Goal: Information Seeking & Learning: Learn about a topic

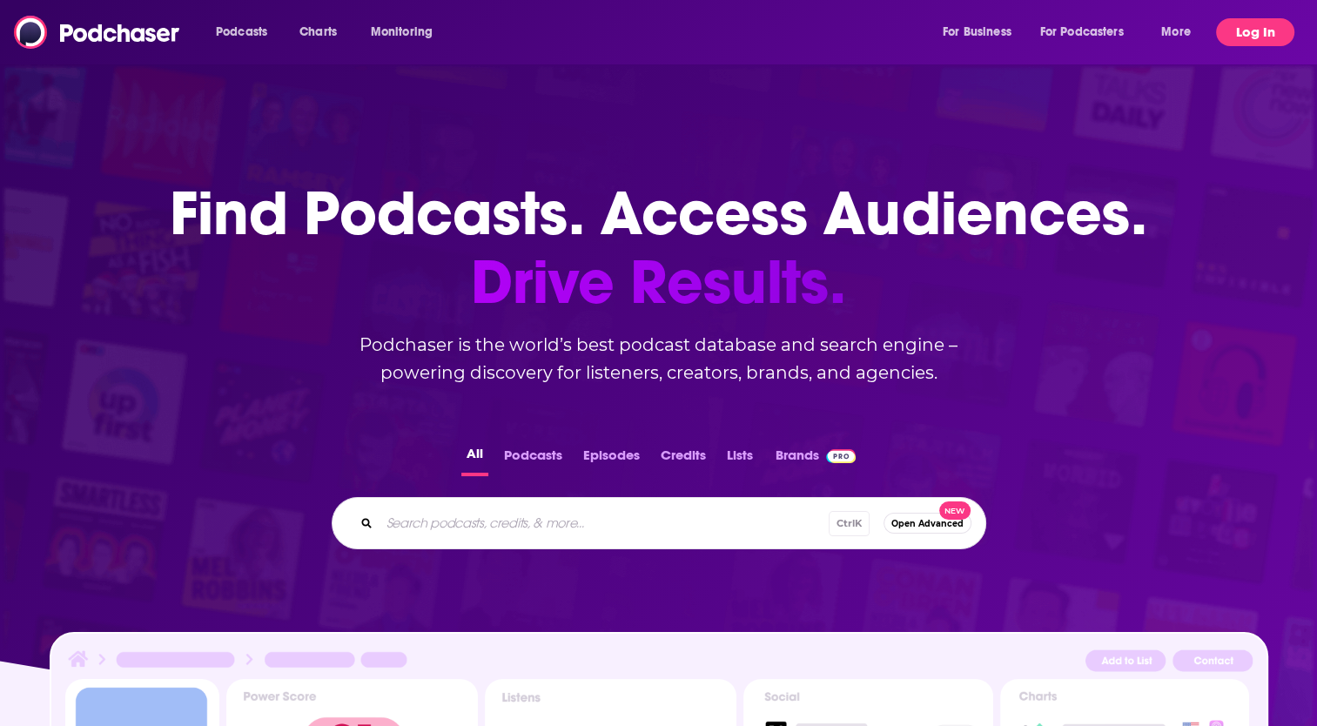
click at [1258, 30] on button "Log In" at bounding box center [1255, 32] width 78 height 28
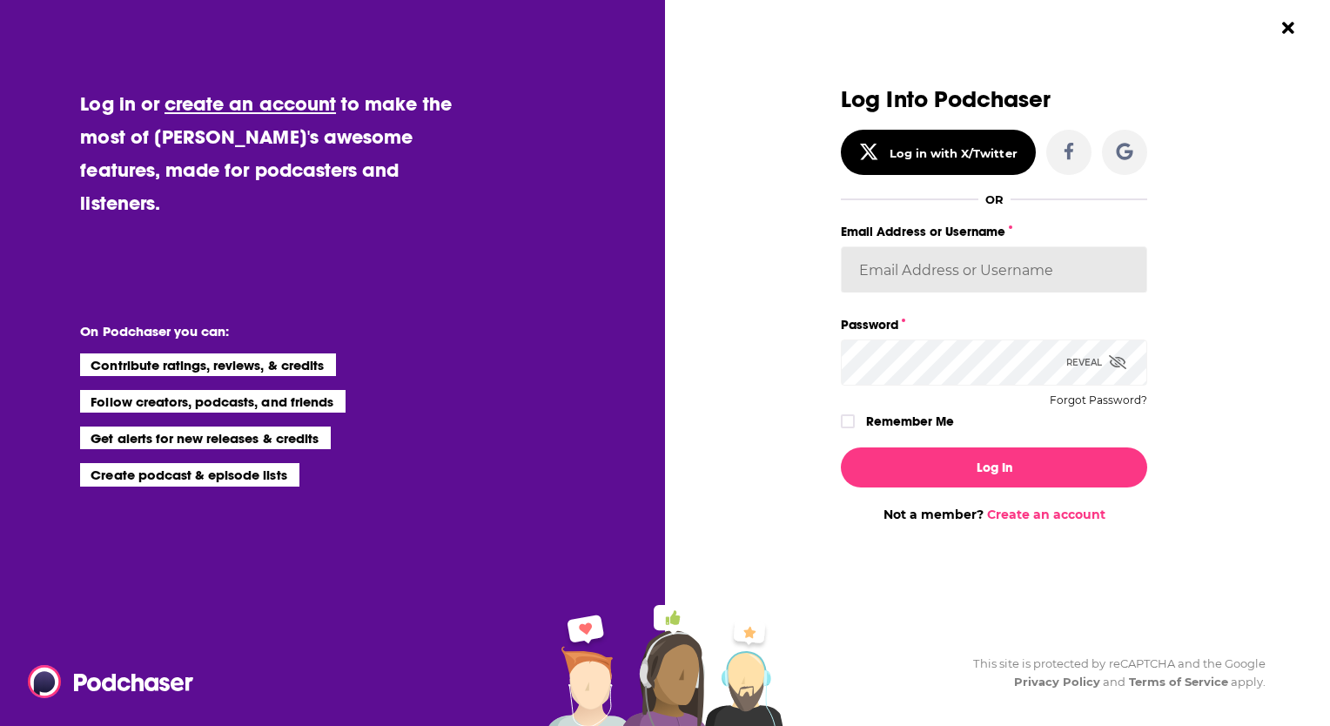
click at [1036, 249] on input "Email Address or Username" at bounding box center [994, 269] width 306 height 47
click at [894, 112] on h3 "Log Into Podchaser" at bounding box center [994, 99] width 306 height 25
click at [893, 107] on h3 "Log Into Podchaser" at bounding box center [994, 99] width 306 height 25
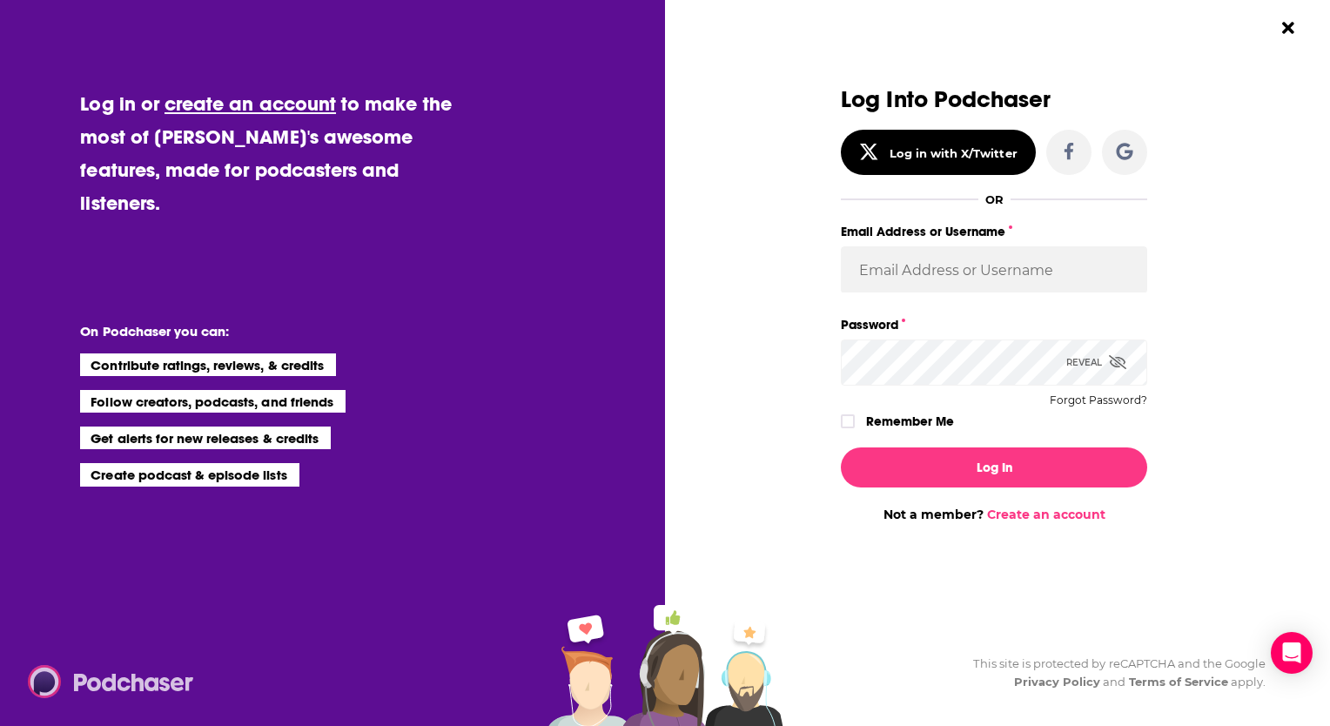
click at [146, 677] on img "Dialog" at bounding box center [111, 681] width 167 height 33
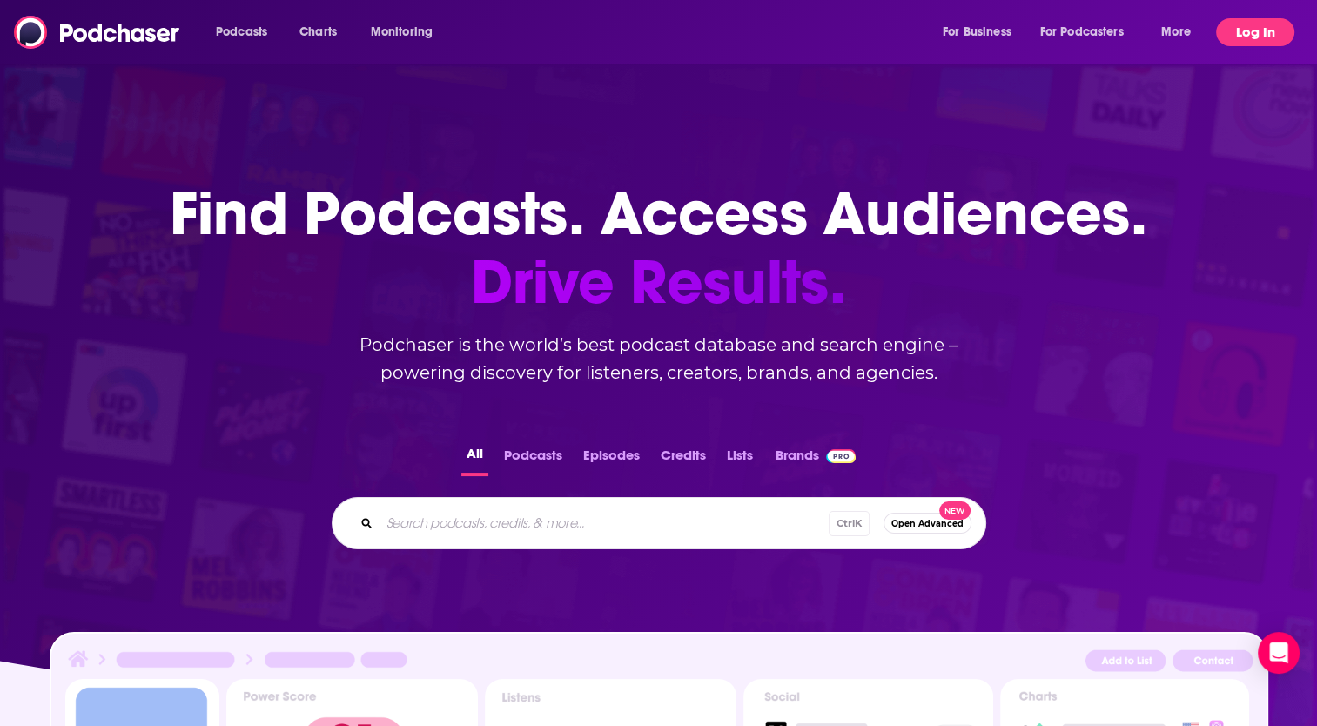
click at [1244, 28] on button "Log In" at bounding box center [1255, 32] width 78 height 28
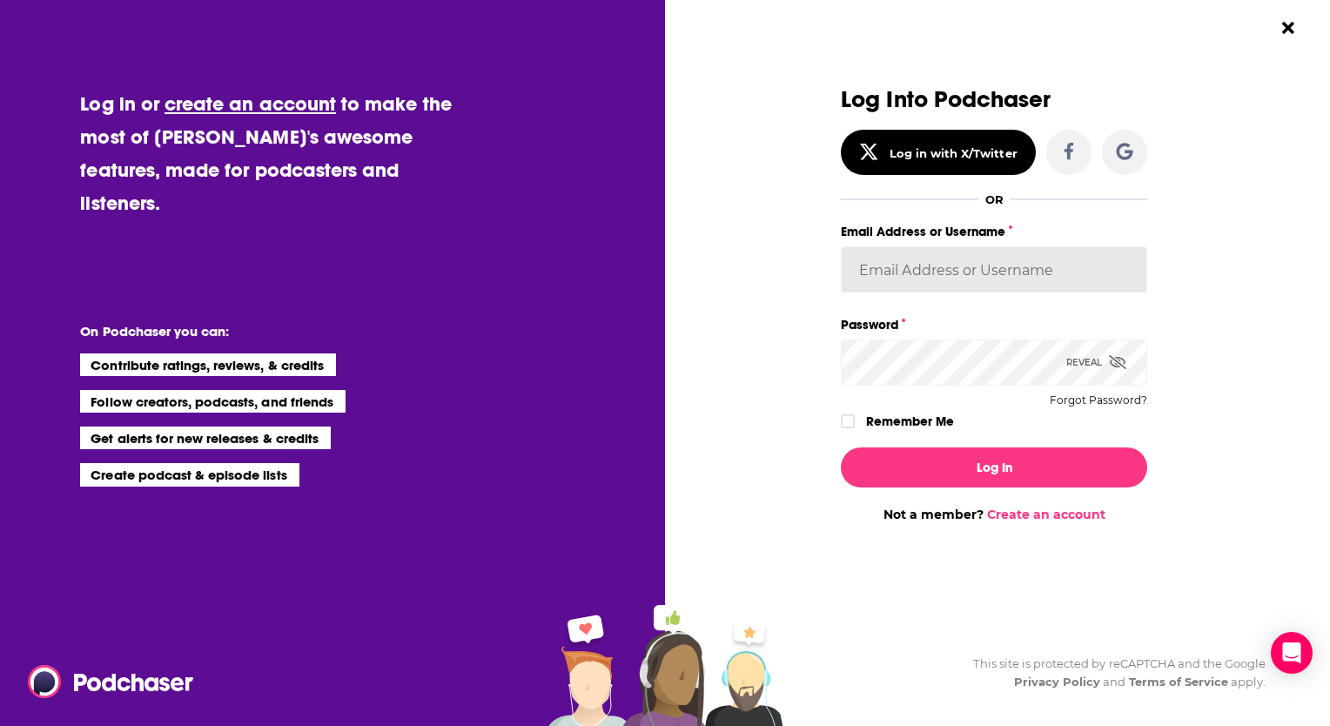
click at [929, 286] on input "Email Address or Username" at bounding box center [994, 269] width 306 height 47
paste input "Penguin_portfolio"
type input "Penguin_portfolio"
click at [882, 388] on div "Log Into Podchaser Log in with X/Twitter OR Email Address or Username Penguin_p…" at bounding box center [994, 260] width 306 height 346
click at [841, 447] on button "Log In" at bounding box center [994, 467] width 306 height 40
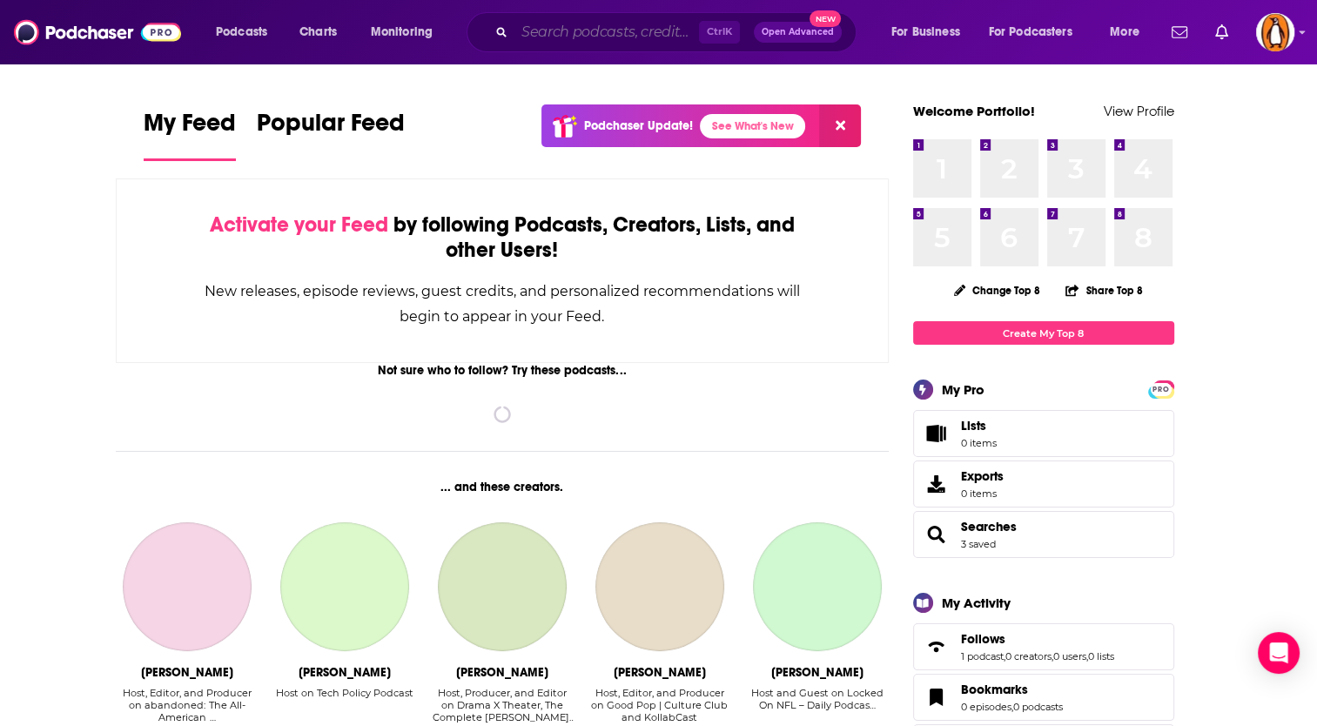
click at [594, 23] on input "Search podcasts, credits, & more..." at bounding box center [606, 32] width 185 height 28
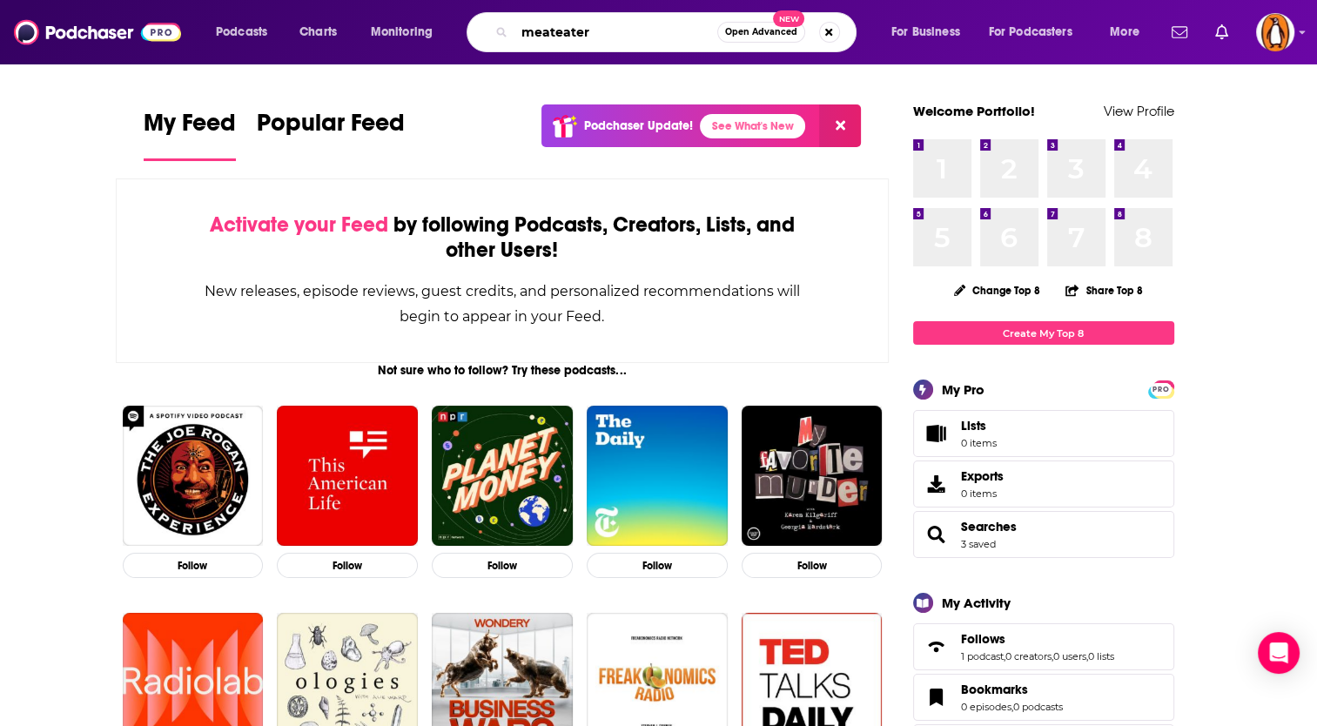
type input "meateater"
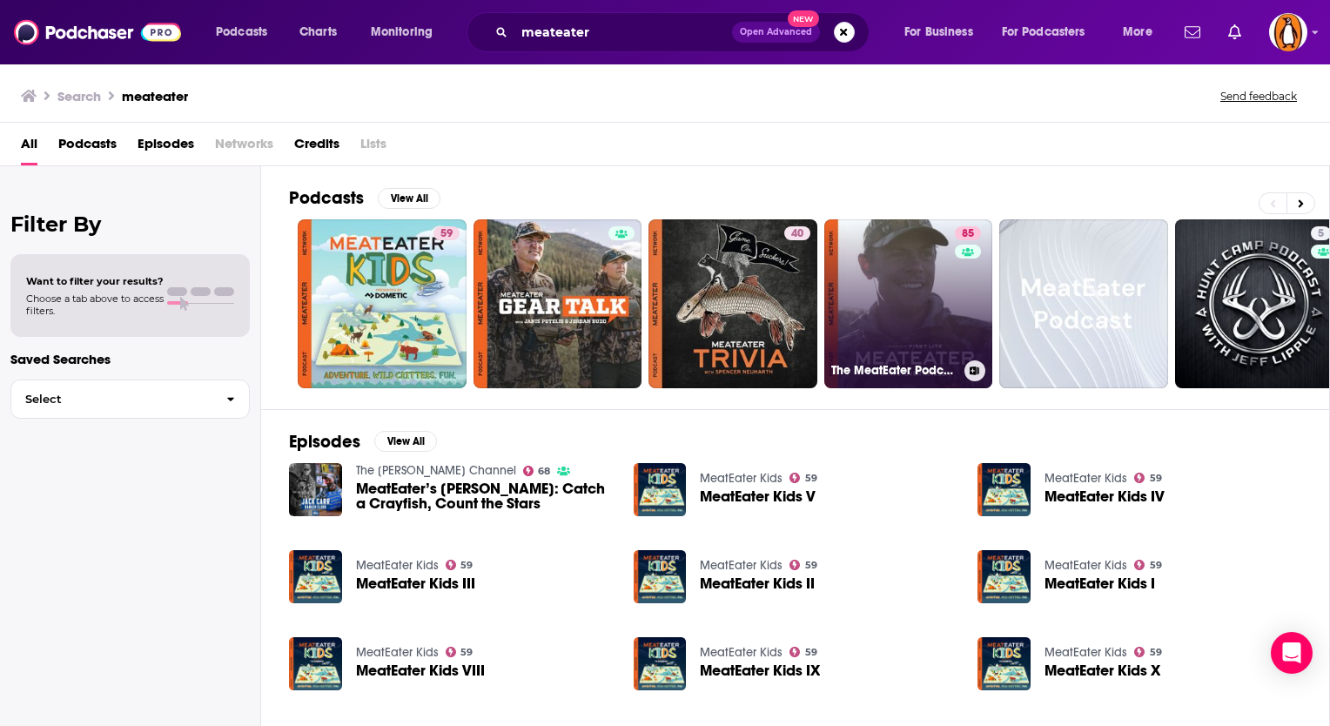
click at [915, 319] on link "85 The MeatEater Podcast" at bounding box center [908, 303] width 169 height 169
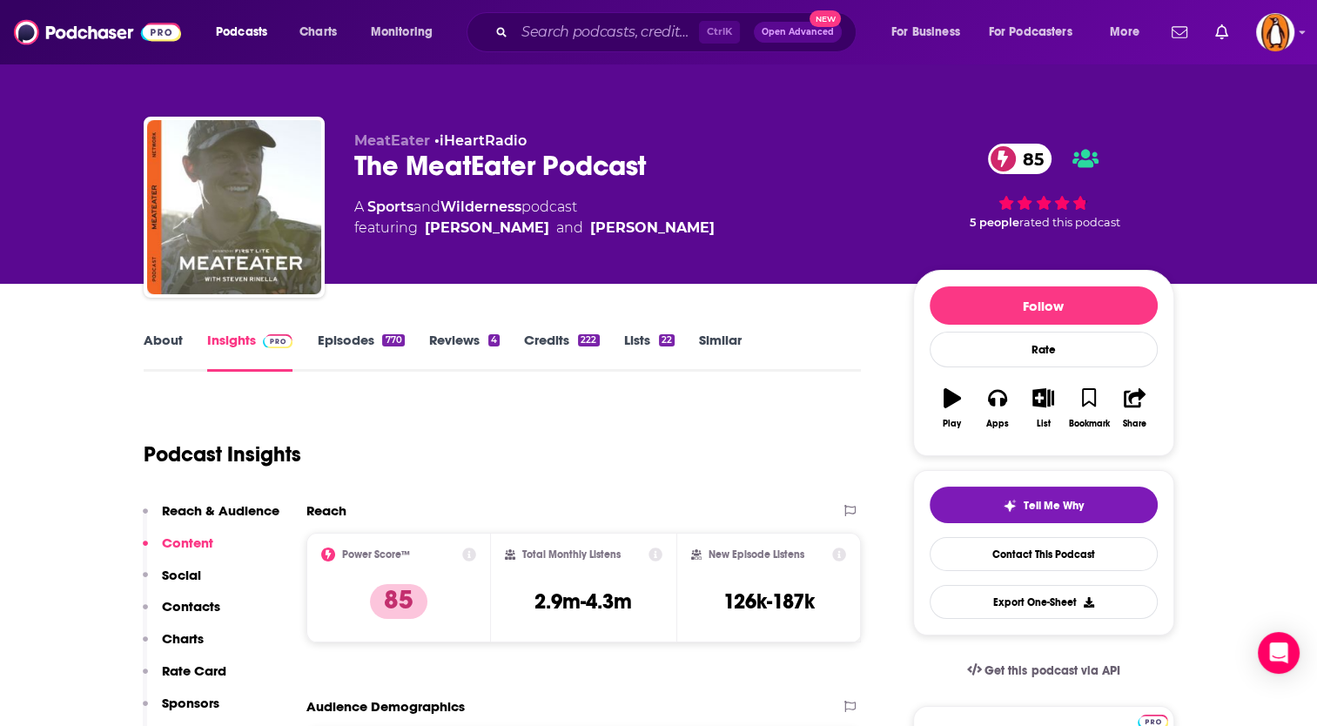
click at [151, 340] on link "About" at bounding box center [163, 352] width 39 height 40
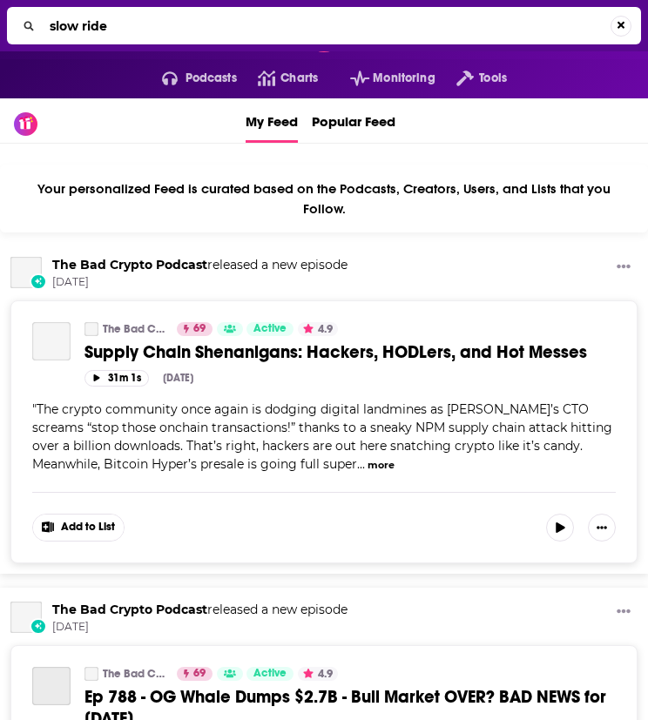
type input "slow ride"
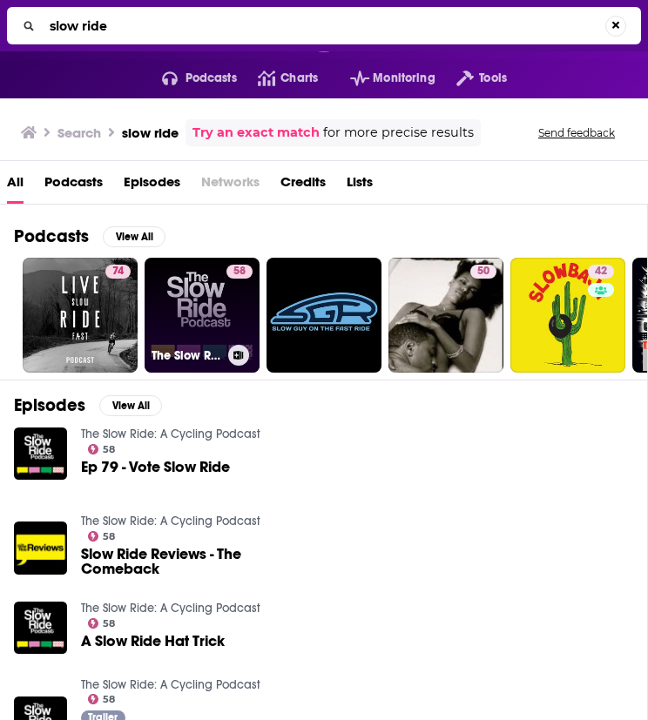
click at [203, 279] on link "58 The Slow Ride: A Cycling Podcast" at bounding box center [201, 315] width 115 height 115
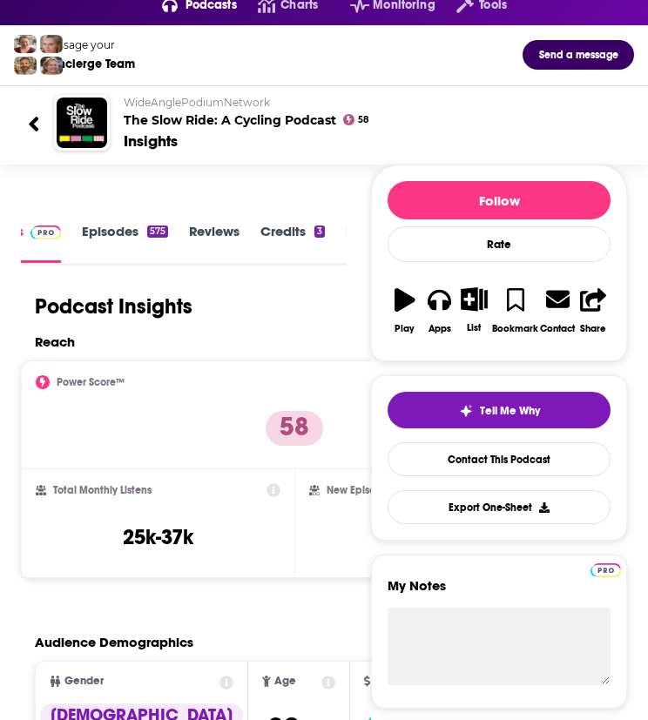
scroll to position [73, 0]
